Goal: Information Seeking & Learning: Learn about a topic

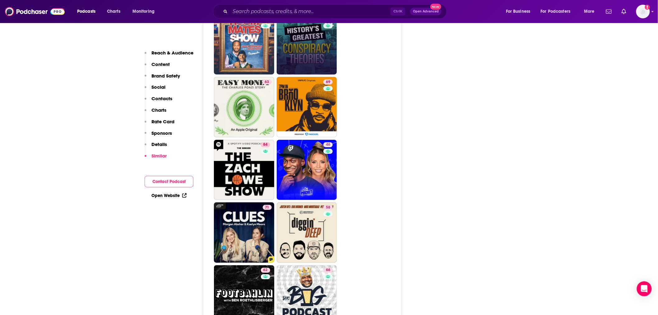
scroll to position [1658, 0]
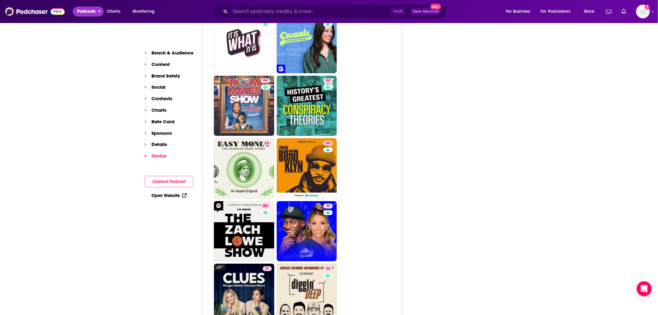
click at [89, 13] on span "Podcasts" at bounding box center [86, 11] width 18 height 9
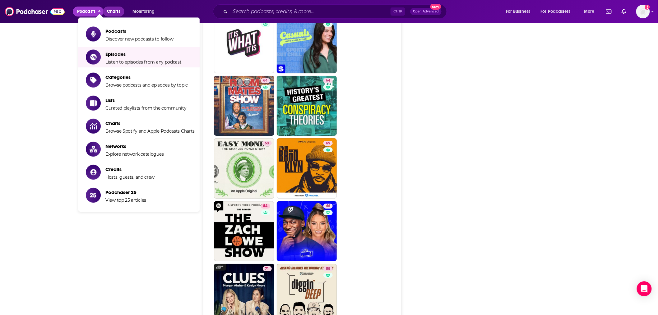
click at [110, 12] on span "Charts" at bounding box center [113, 11] width 13 height 9
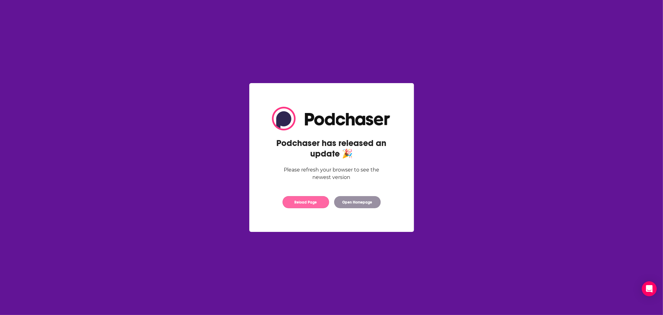
click at [313, 201] on button "Reload Page" at bounding box center [306, 202] width 47 height 12
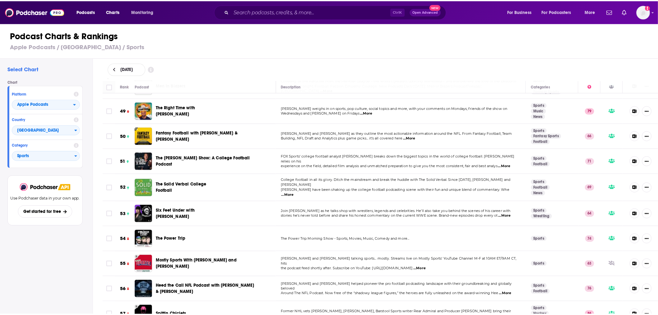
scroll to position [2730, 0]
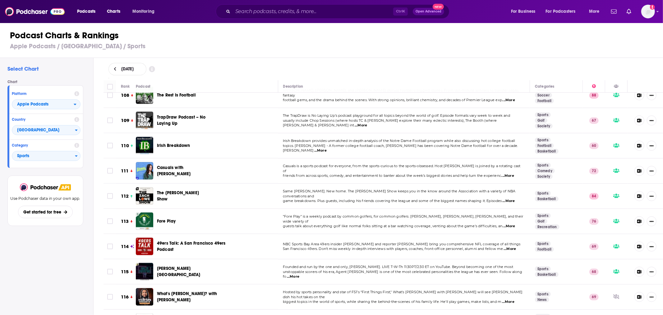
click at [537, 219] on link "Golf" at bounding box center [541, 221] width 12 height 5
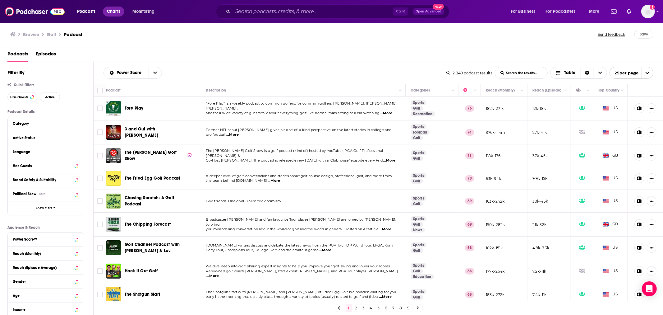
click at [114, 7] on span "Charts" at bounding box center [113, 11] width 13 height 9
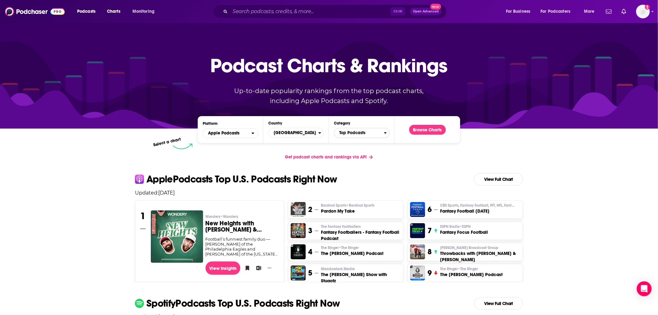
click at [367, 132] on span "Top Podcasts" at bounding box center [359, 132] width 50 height 11
click at [358, 139] on input "Categories" at bounding box center [362, 142] width 50 height 8
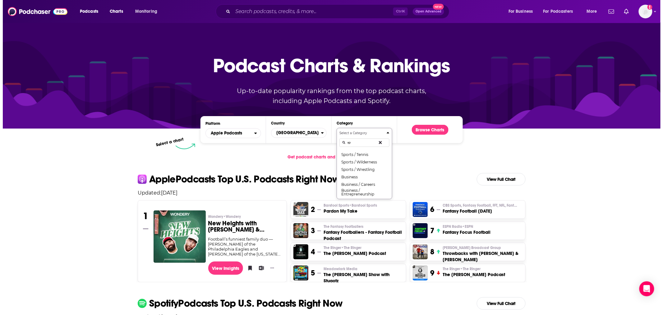
scroll to position [0, 0]
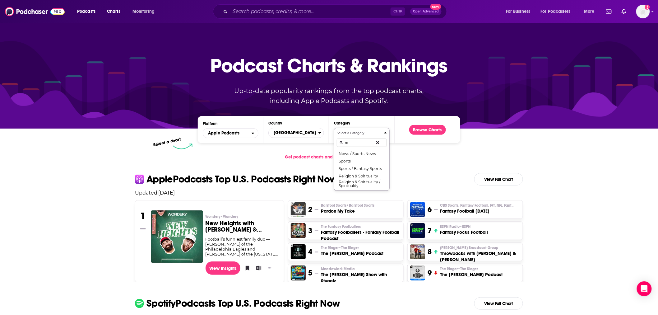
type input "s"
type input "golf"
click at [358, 151] on button "Sports / Golf" at bounding box center [362, 153] width 50 height 7
click at [427, 130] on button "Browse Charts" at bounding box center [427, 130] width 37 height 10
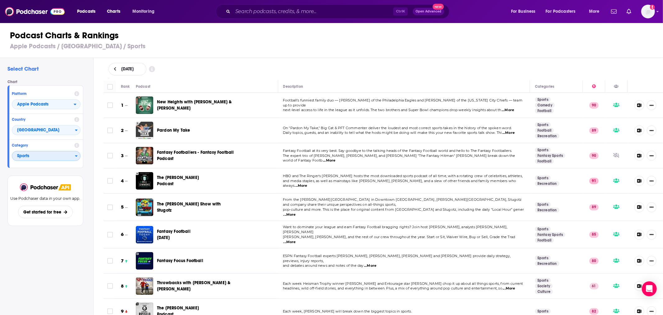
click at [29, 155] on span "Sports" at bounding box center [43, 156] width 63 height 11
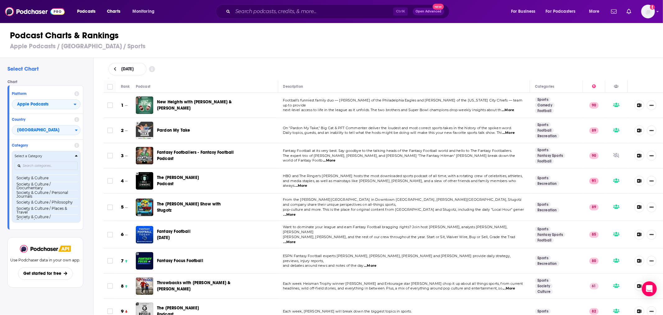
scroll to position [628, 0]
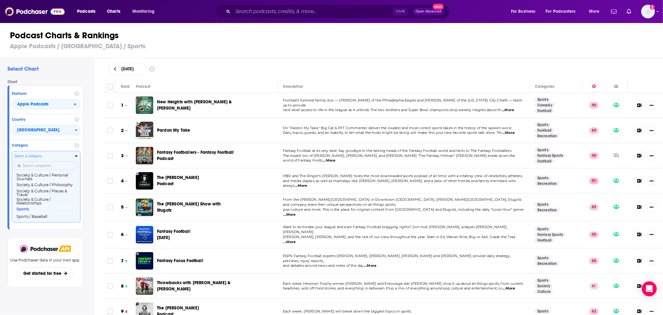
click at [30, 163] on input "Categories" at bounding box center [46, 165] width 63 height 8
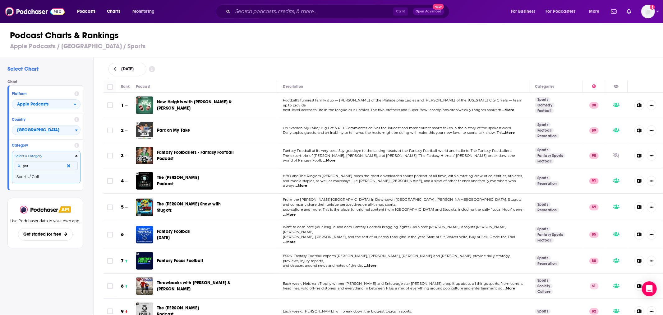
type input "golf"
click at [27, 183] on button "Select a Category golf Sports / Golf" at bounding box center [46, 167] width 69 height 32
click at [29, 178] on button "Sports / Golf" at bounding box center [46, 176] width 63 height 7
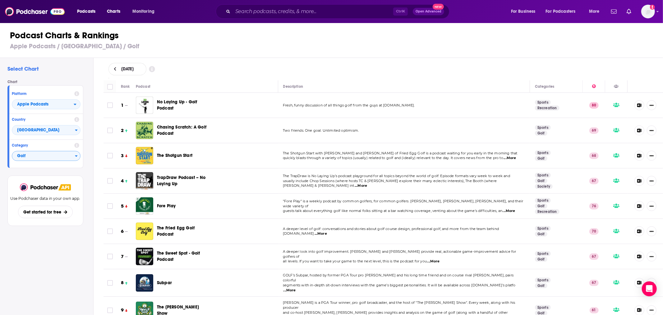
drag, startPoint x: 423, startPoint y: 43, endPoint x: 495, endPoint y: 17, distance: 76.2
click at [423, 43] on h3 "Apple Podcasts / [GEOGRAPHIC_DATA] / Golf" at bounding box center [334, 46] width 648 height 8
